Goal: Go to known website: Go to known website

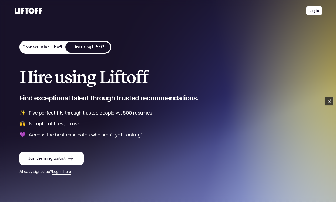
click at [316, 12] on p "Log in" at bounding box center [314, 10] width 9 height 5
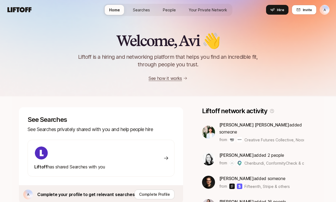
click at [327, 11] on html "A Home Searches People Your Private Network Hire Home Searches People Your Priv…" at bounding box center [168, 101] width 336 height 202
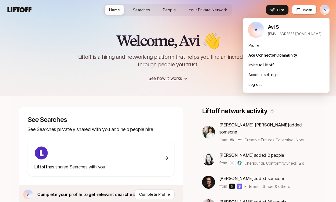
click at [100, 44] on html "A Home Searches People Your Private Network Hire Home Searches People Your Priv…" at bounding box center [168, 101] width 336 height 202
